Goal: Information Seeking & Learning: Check status

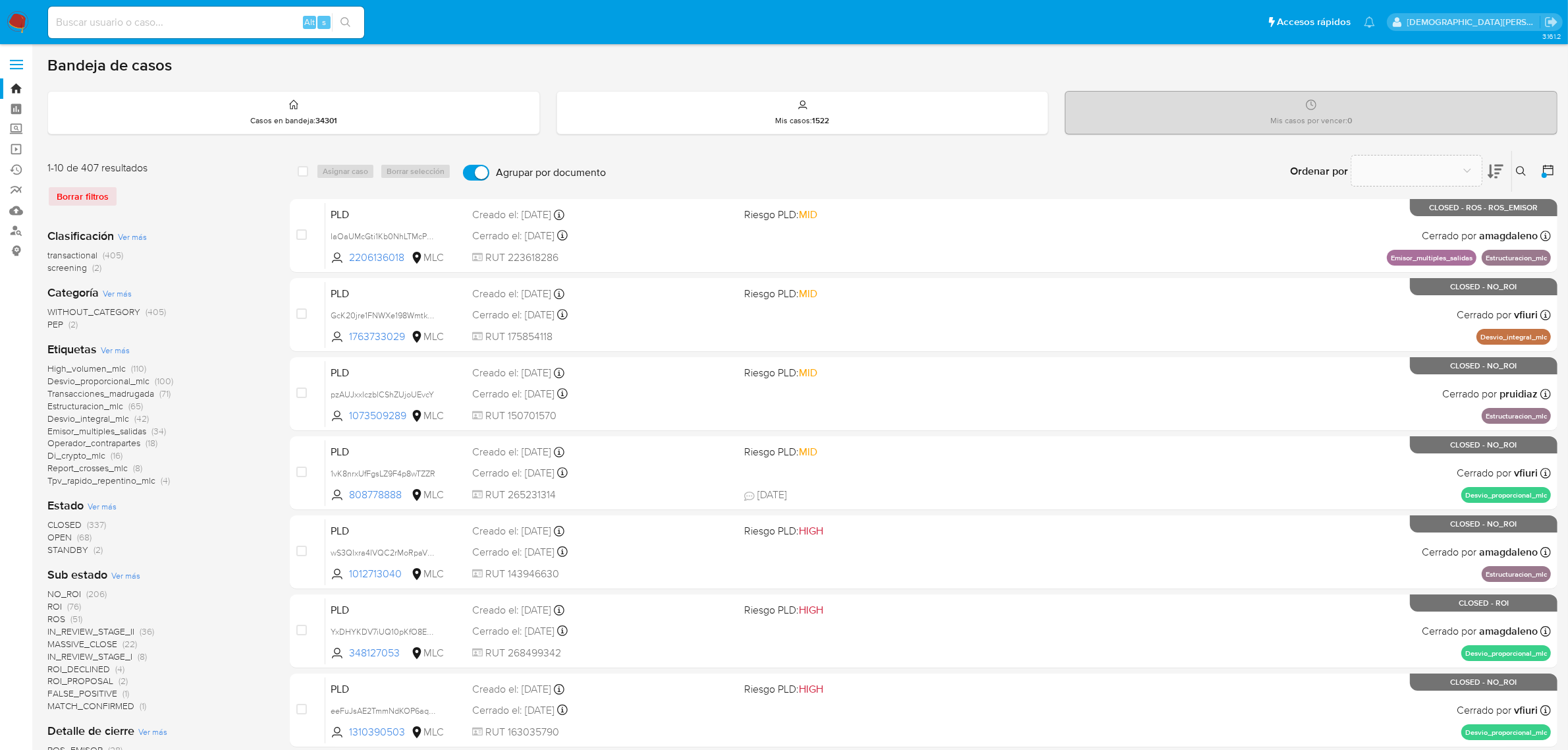
click at [1551, 164] on icon at bounding box center [1548, 169] width 11 height 11
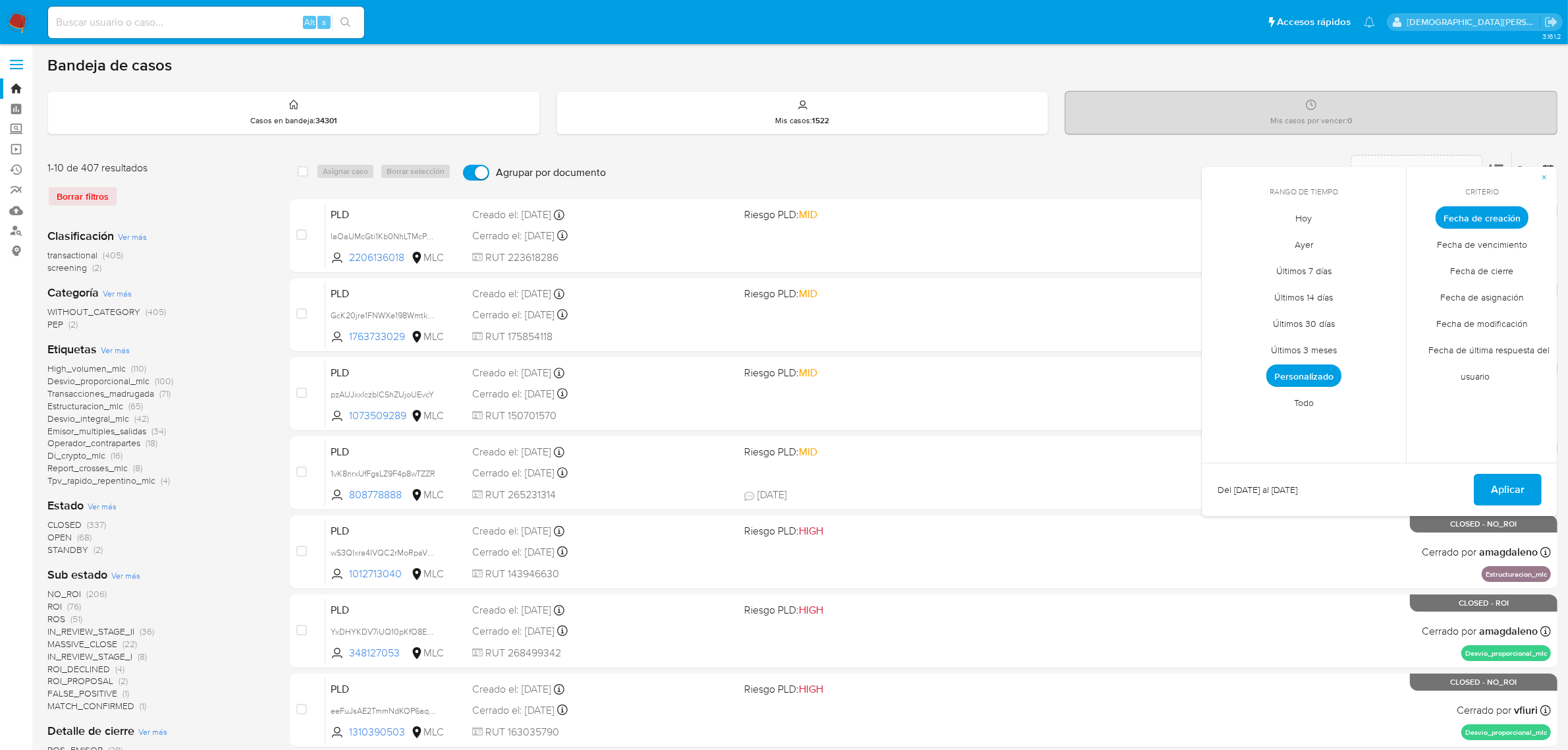
click at [1505, 275] on span "Fecha de cierre" at bounding box center [1482, 272] width 91 height 27
click at [1325, 376] on span "Personalizado" at bounding box center [1304, 375] width 75 height 22
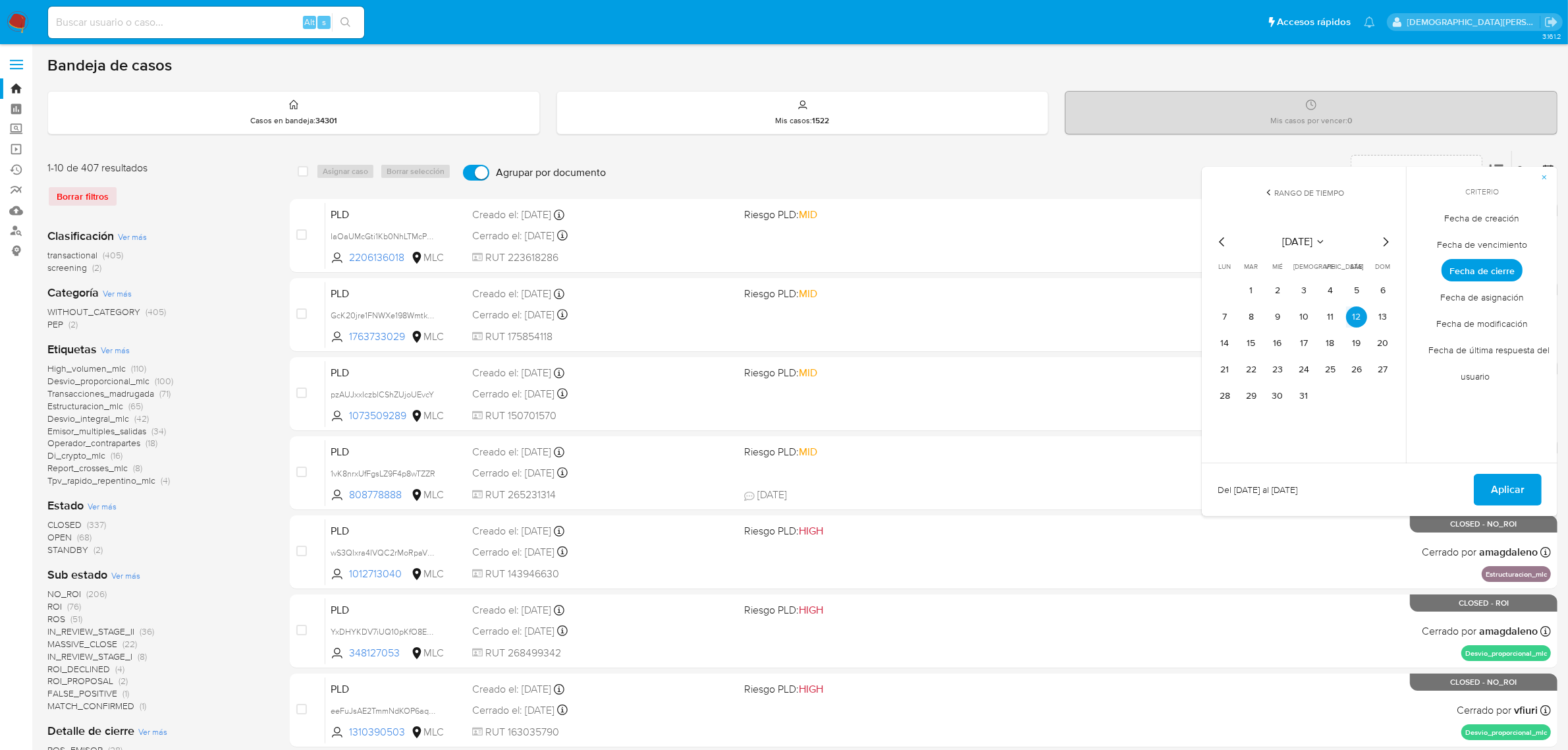
click at [1390, 244] on icon "Mes siguiente" at bounding box center [1385, 242] width 15 height 15
click at [1243, 394] on button "30" at bounding box center [1251, 396] width 21 height 21
click at [1221, 243] on icon "Mes anterior" at bounding box center [1221, 242] width 5 height 10
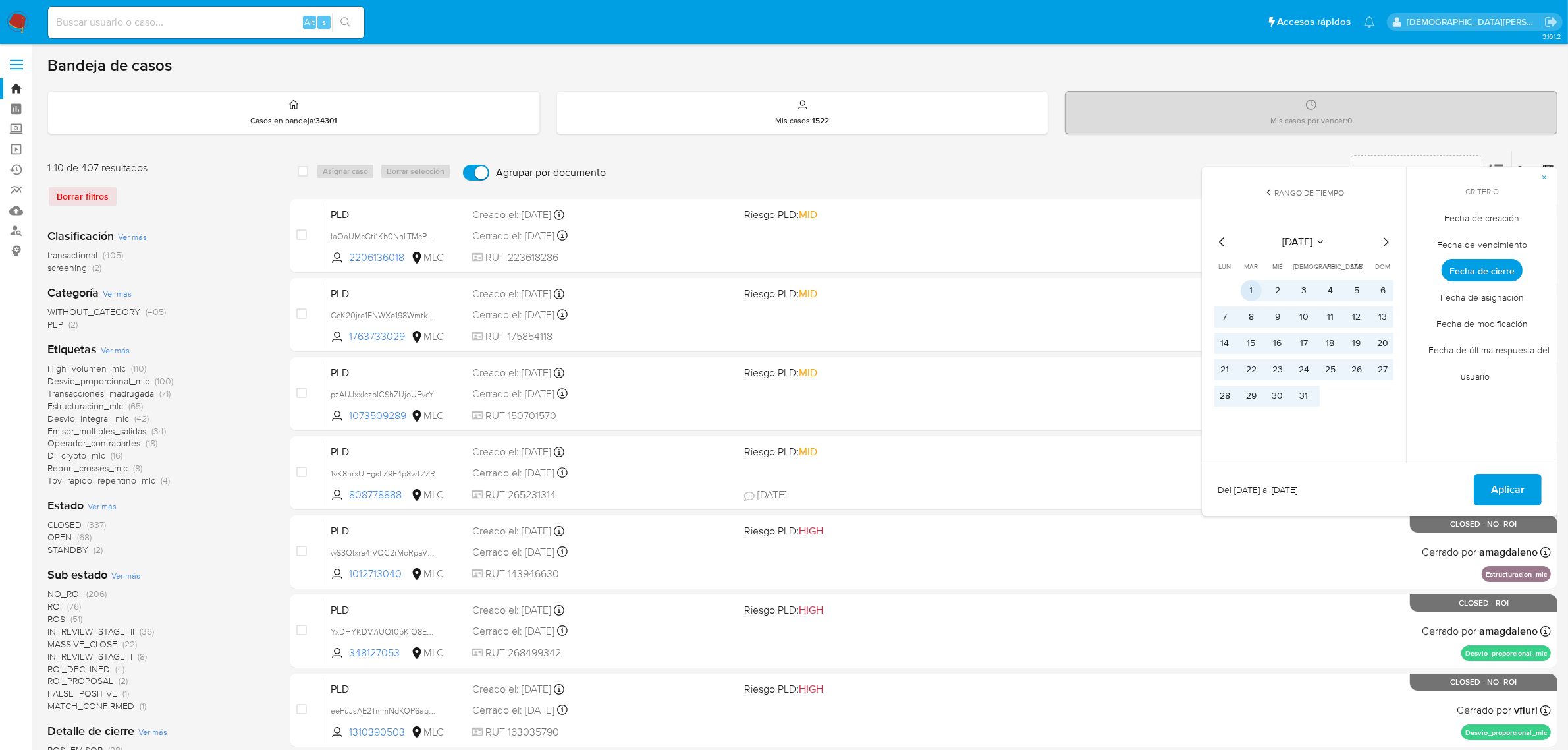
click at [1253, 291] on button "1" at bounding box center [1251, 291] width 21 height 21
click at [1511, 493] on span "Aplicar" at bounding box center [1507, 489] width 34 height 29
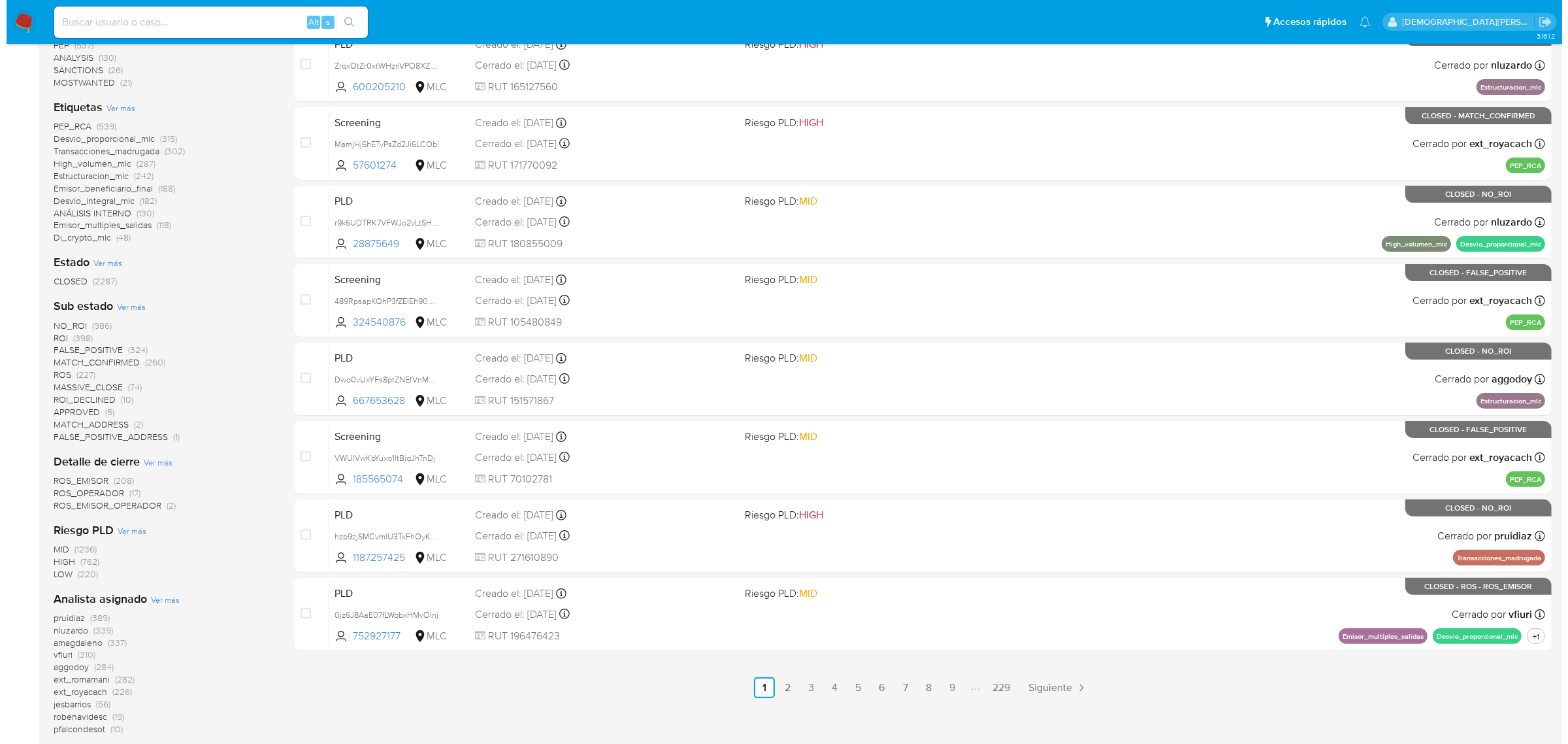
scroll to position [327, 0]
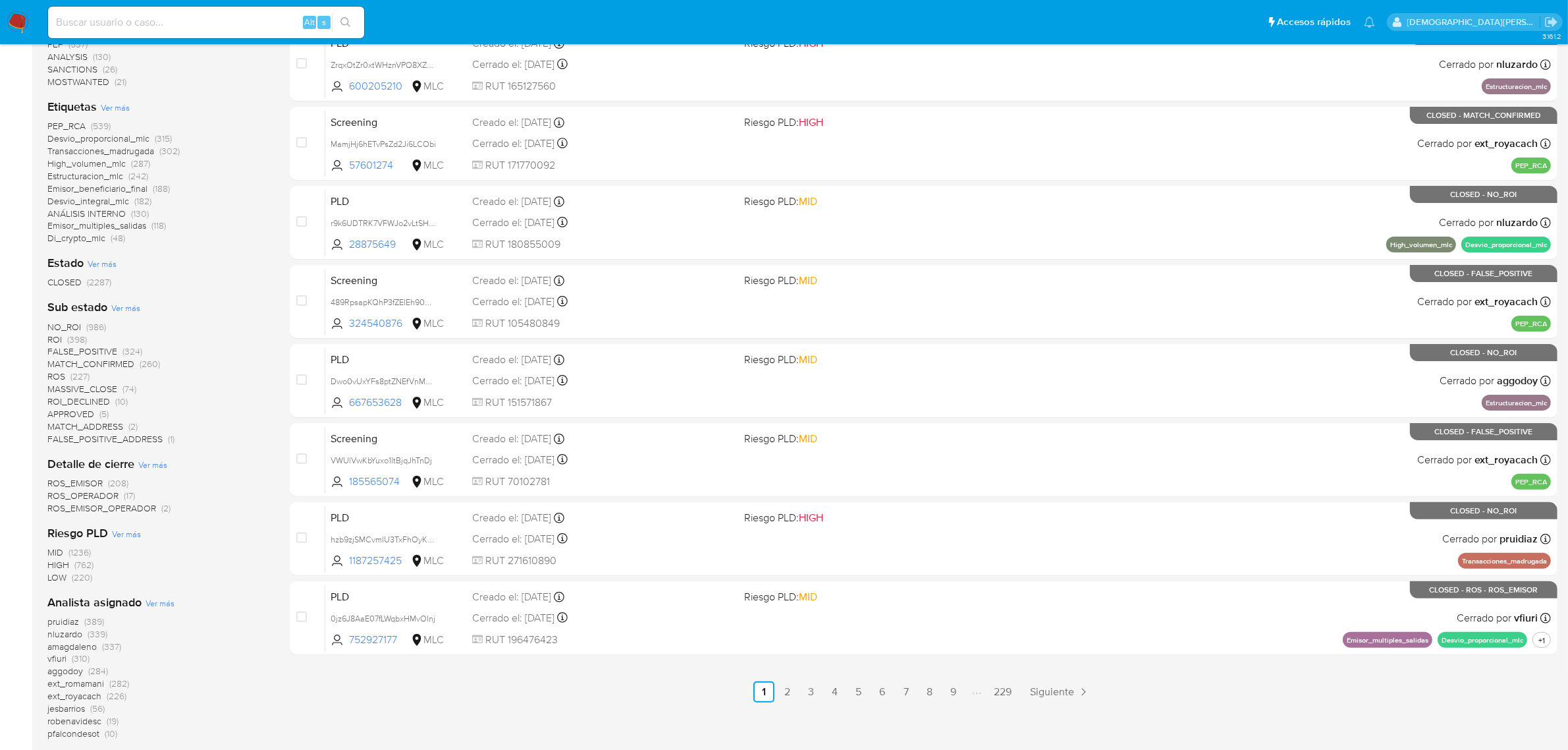
click at [113, 106] on span "Ver más" at bounding box center [115, 107] width 29 height 12
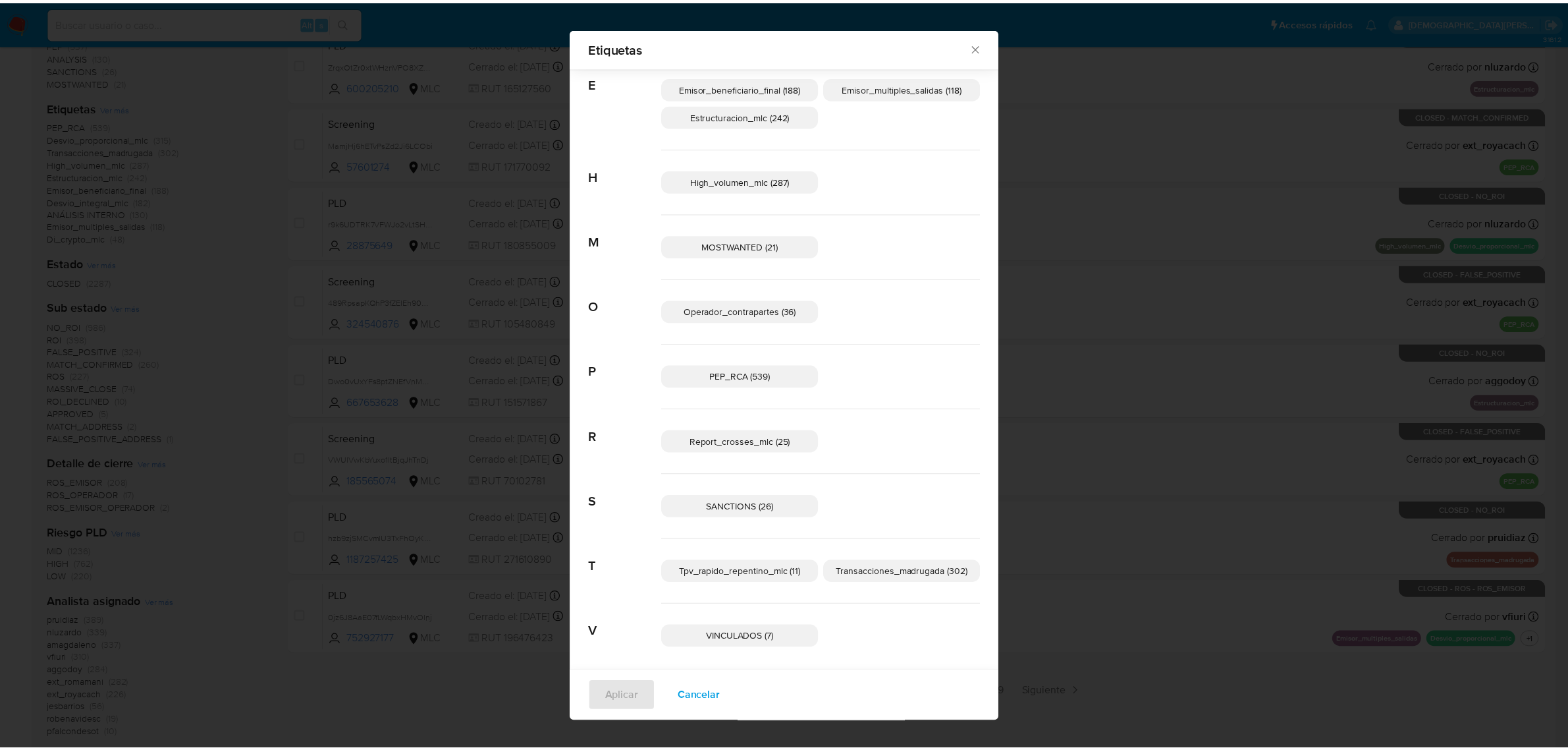
scroll to position [266, 0]
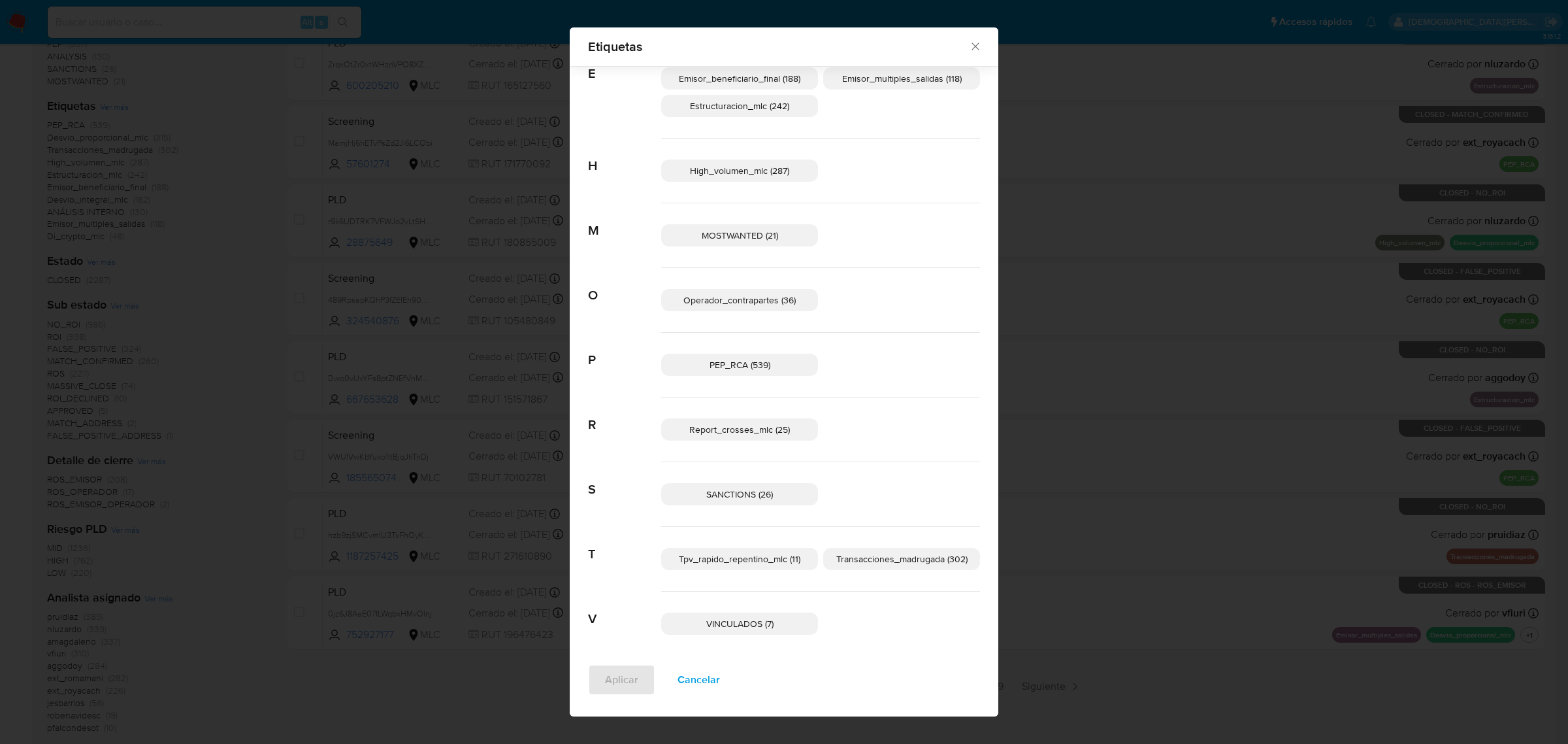
click at [251, 403] on div "Etiquetas Buscar A ANÁLISIS INTERNO (130) C CRYPTO_SANCTIONS_TRX_IN (2) CRYPTO_…" at bounding box center [784, 372] width 1568 height 744
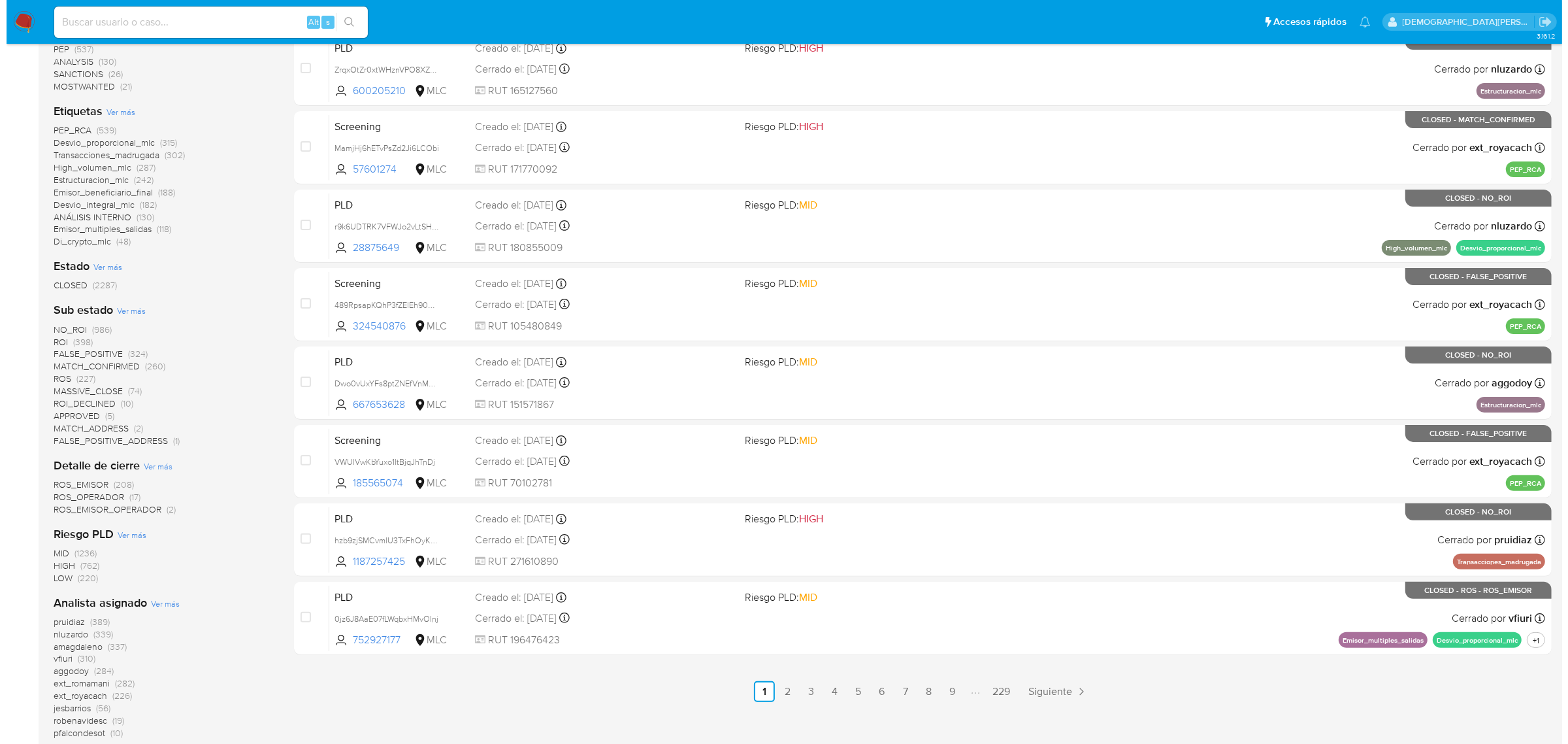
scroll to position [245, 0]
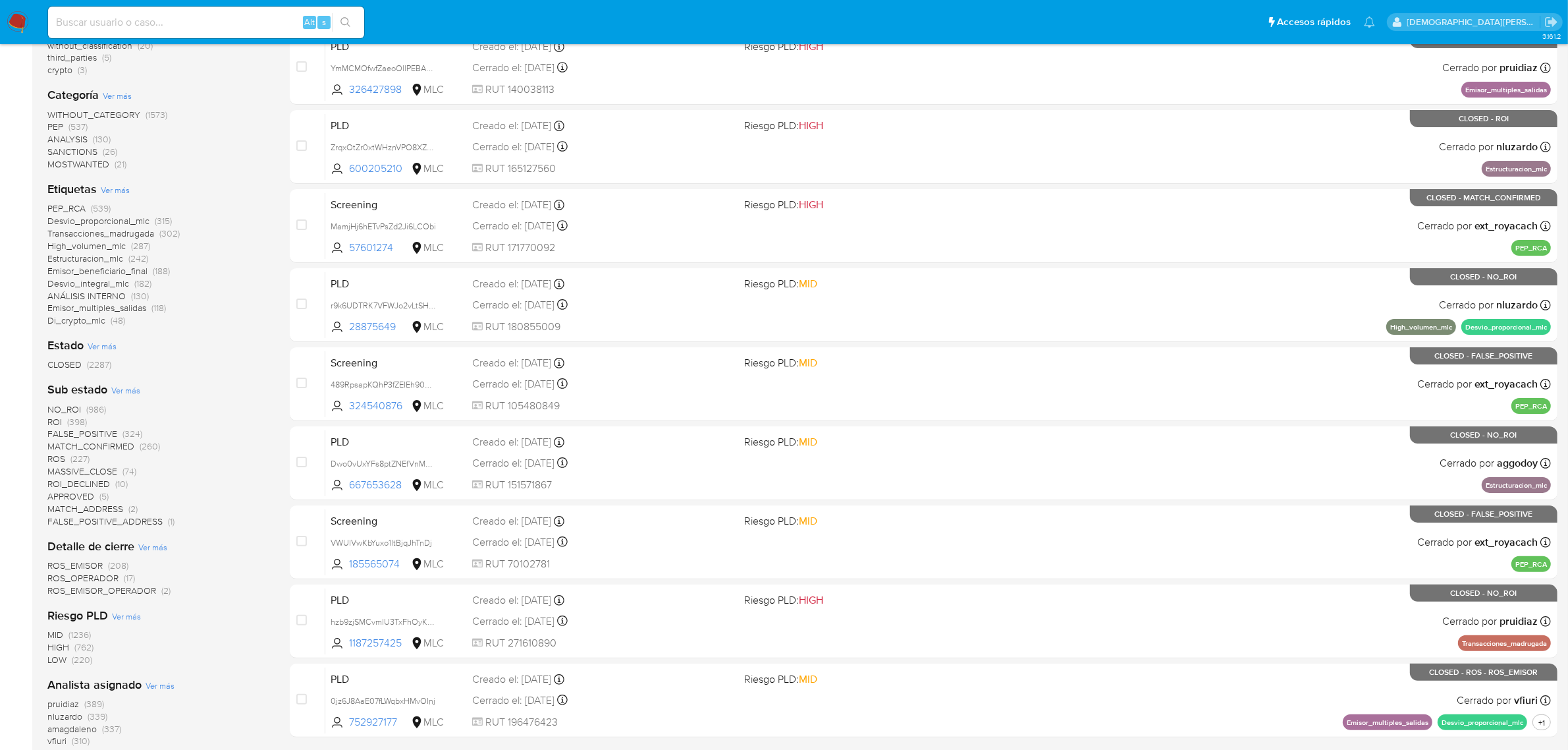
click at [119, 188] on span "Ver más" at bounding box center [115, 189] width 29 height 12
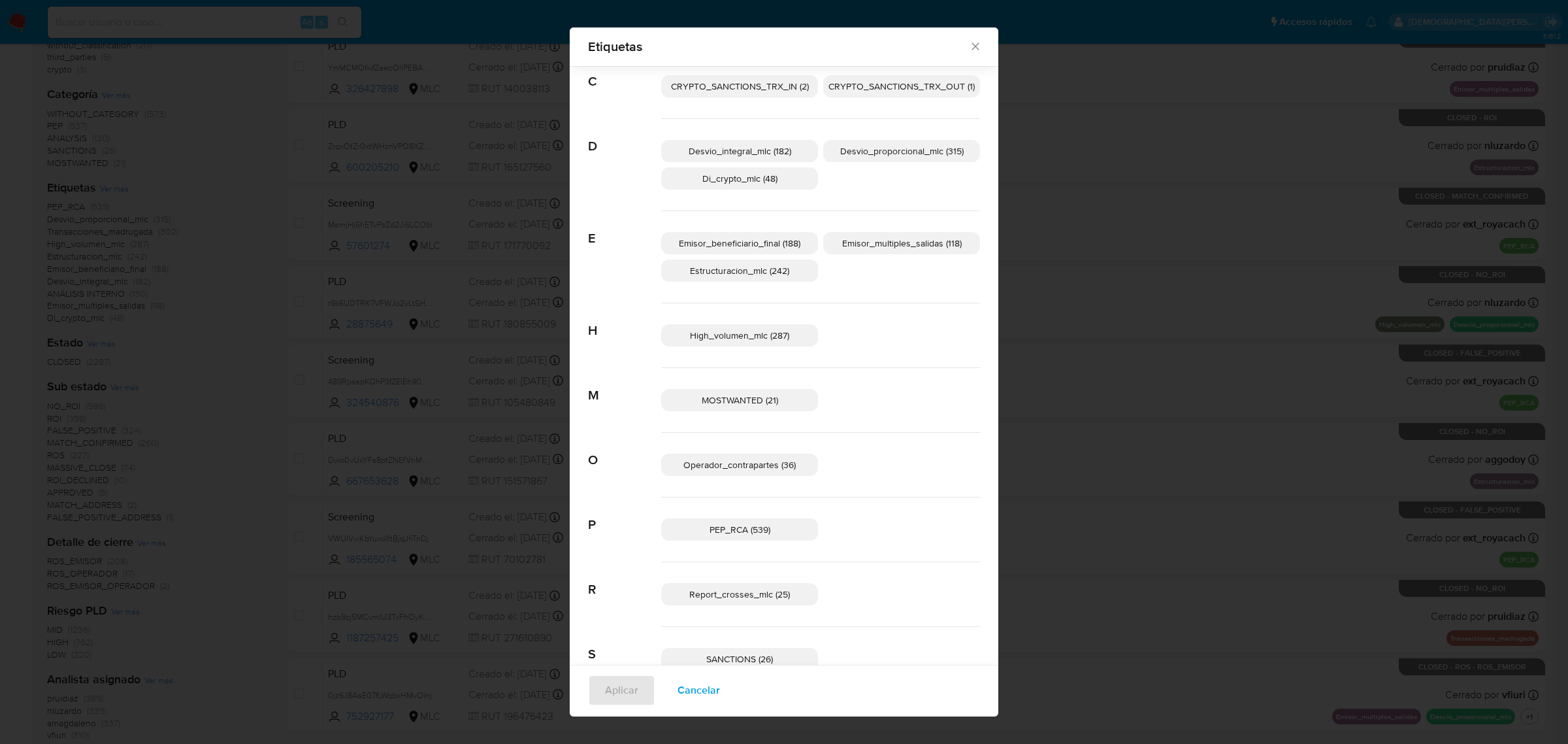
scroll to position [72, 0]
